Goal: Use online tool/utility: Utilize a website feature to perform a specific function

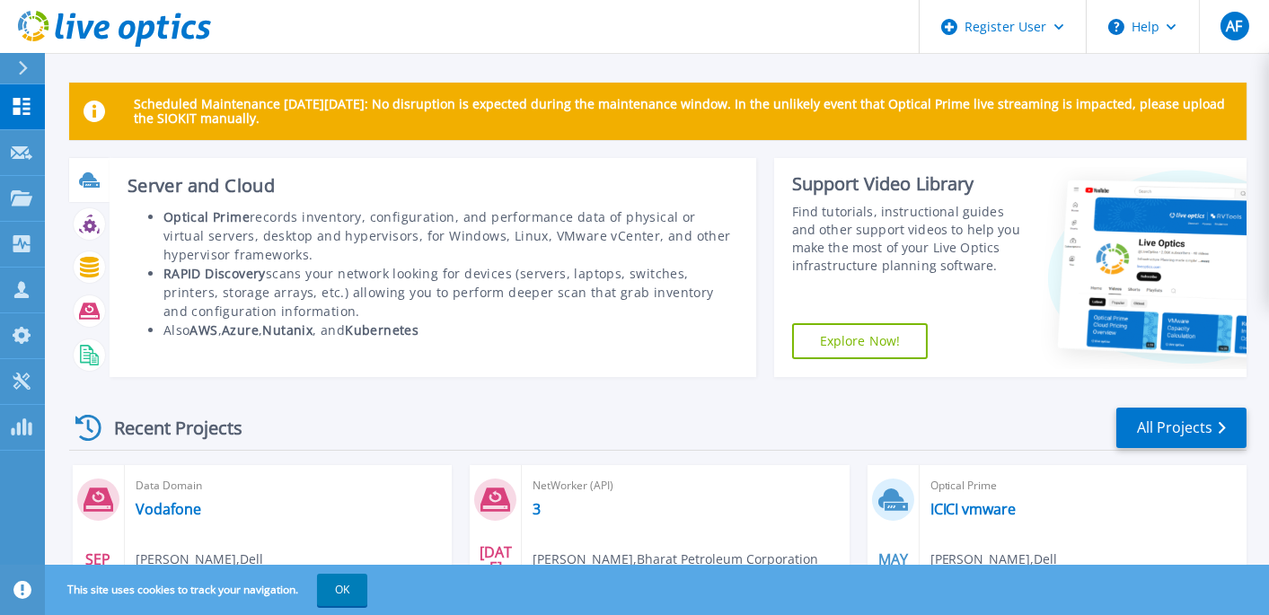
click at [94, 188] on icon at bounding box center [89, 180] width 21 height 21
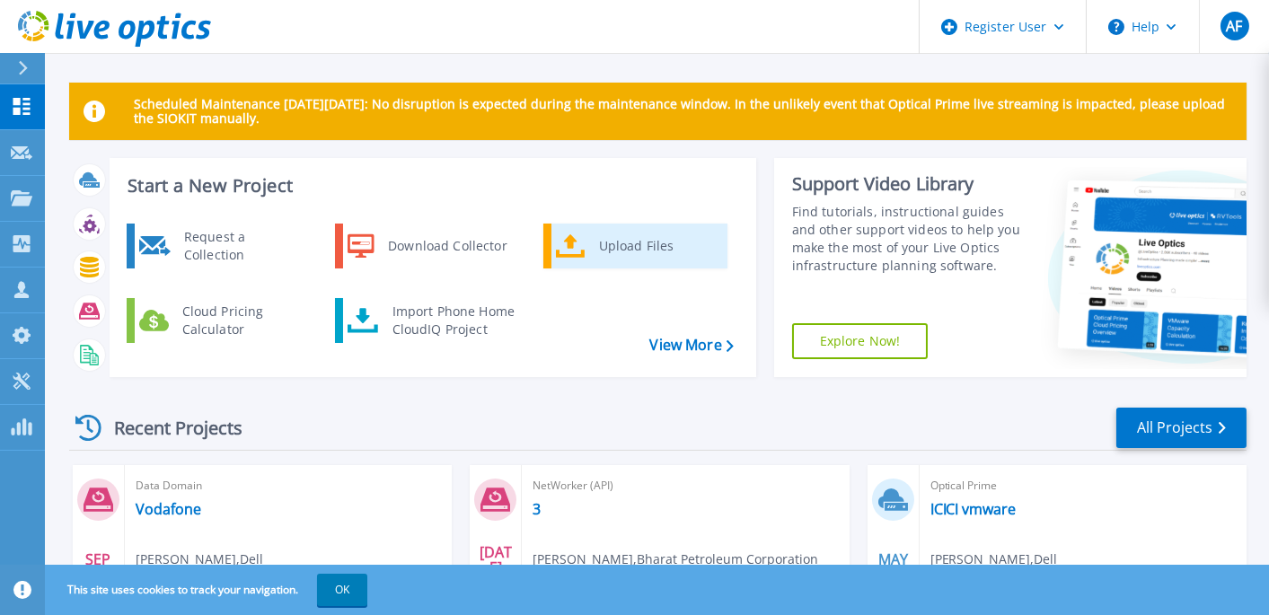
click at [578, 252] on icon at bounding box center [571, 247] width 30 height 26
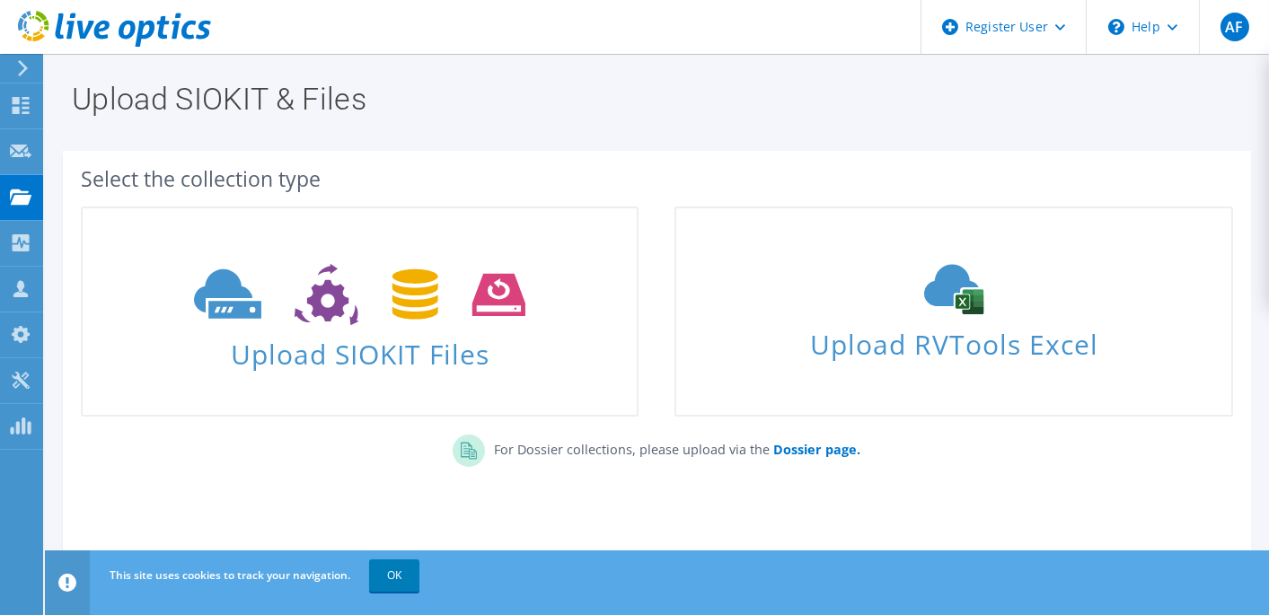
click at [17, 71] on icon at bounding box center [22, 68] width 13 height 16
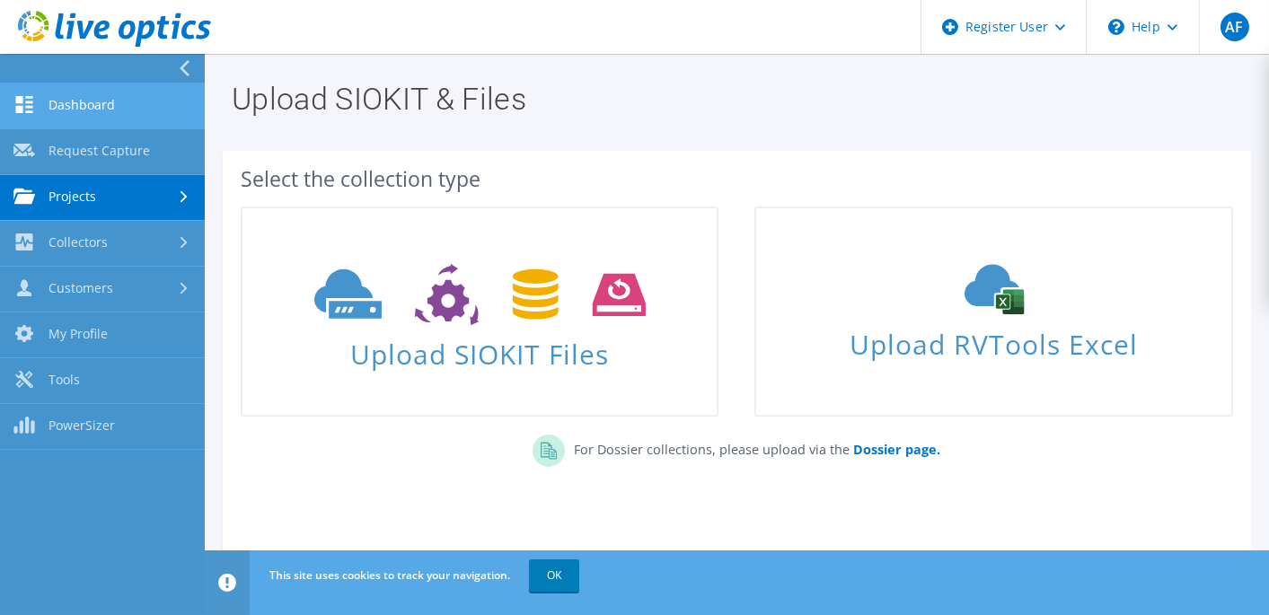
click at [55, 102] on link "Dashboard" at bounding box center [102, 107] width 205 height 46
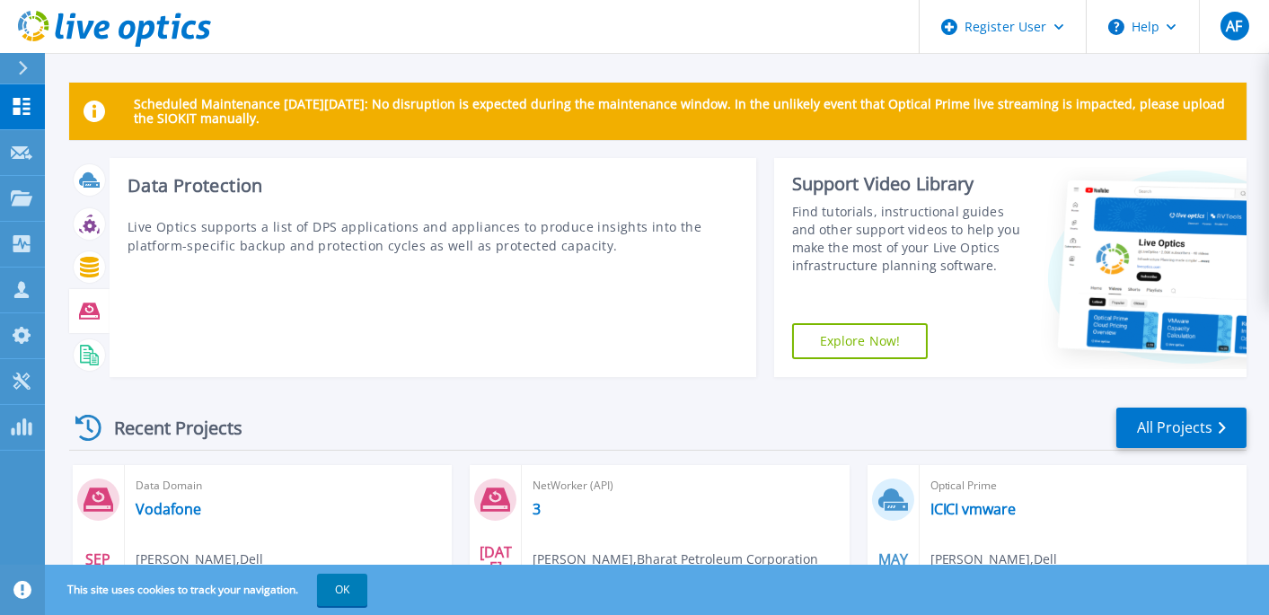
click at [89, 311] on icon at bounding box center [89, 312] width 21 height 16
